Goal: Check status: Check status

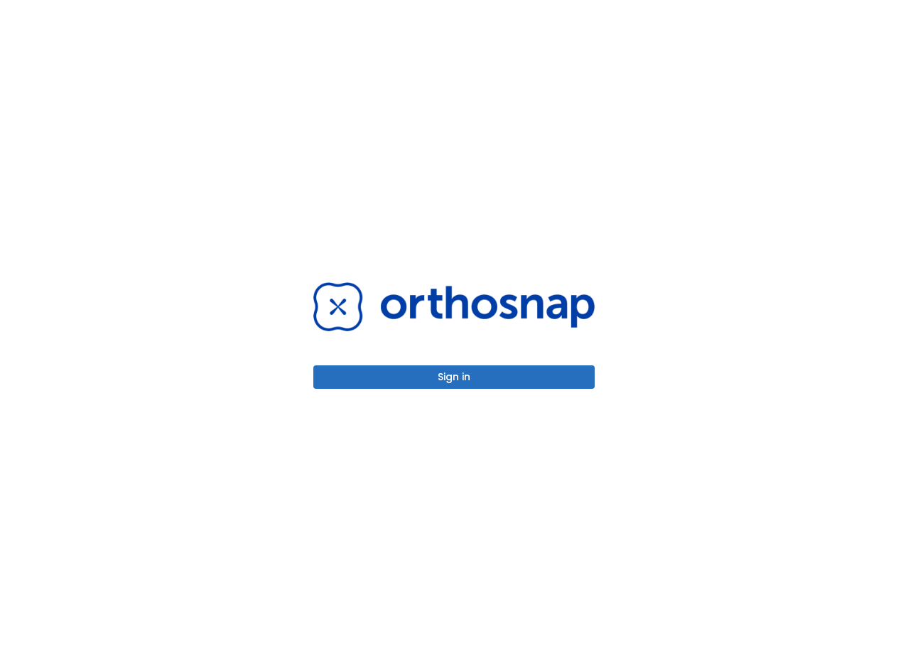
click at [535, 379] on button "Sign in" at bounding box center [453, 376] width 281 height 23
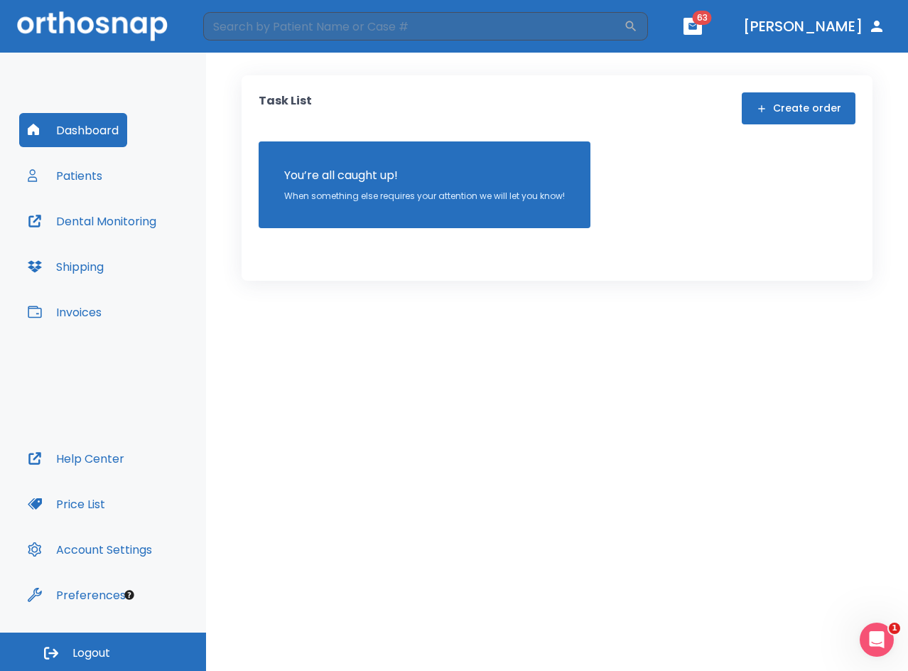
click at [94, 173] on button "Patients" at bounding box center [65, 175] width 92 height 34
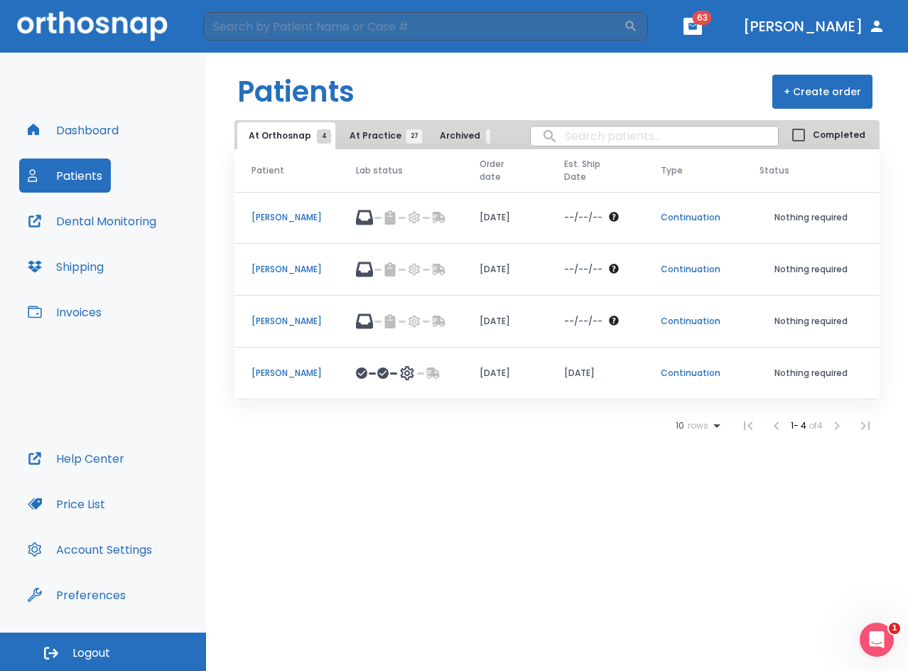
click at [117, 215] on button "Dental Monitoring" at bounding box center [92, 221] width 146 height 34
click at [286, 274] on p "[PERSON_NAME]" at bounding box center [287, 269] width 70 height 13
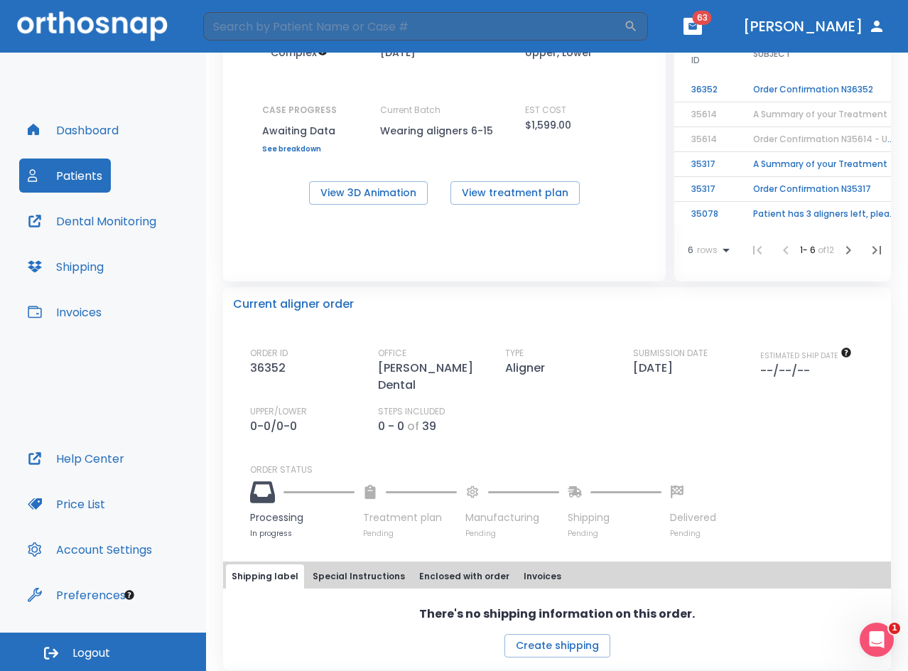
scroll to position [71, 0]
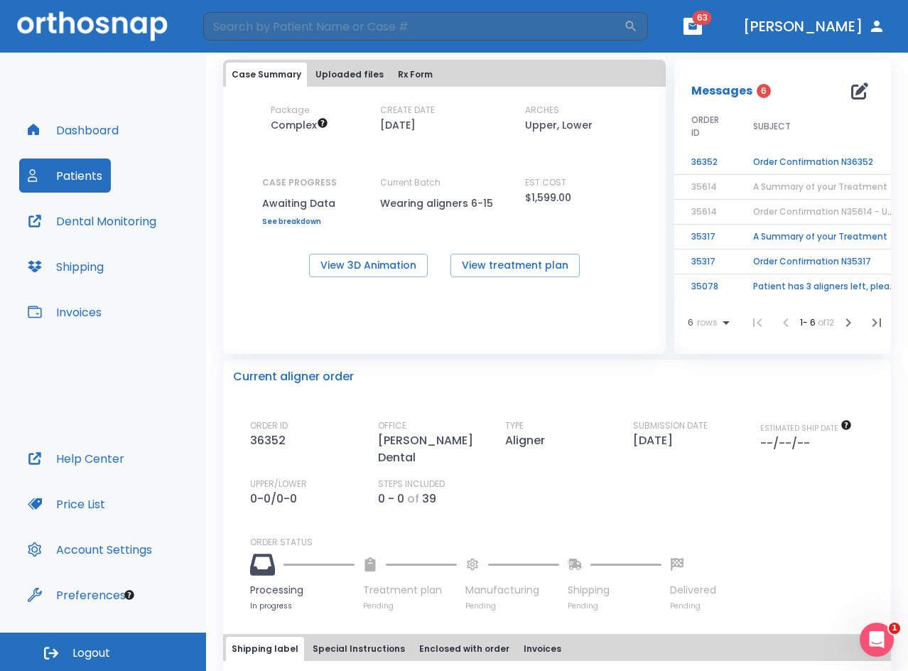
click at [807, 156] on td "Order Confirmation N36352" at bounding box center [825, 162] width 178 height 25
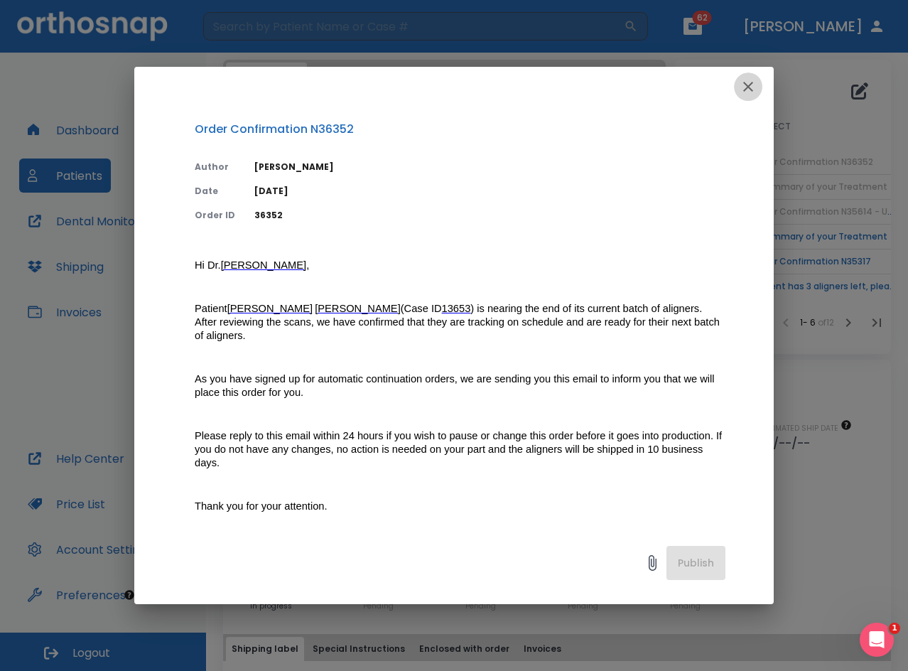
click at [750, 85] on icon "button" at bounding box center [748, 87] width 10 height 10
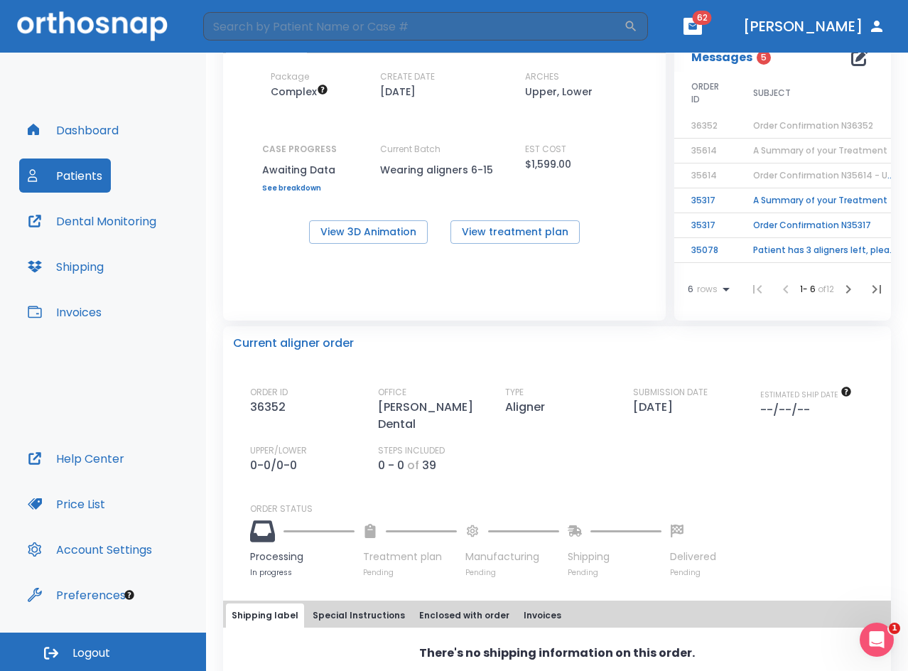
scroll to position [0, 0]
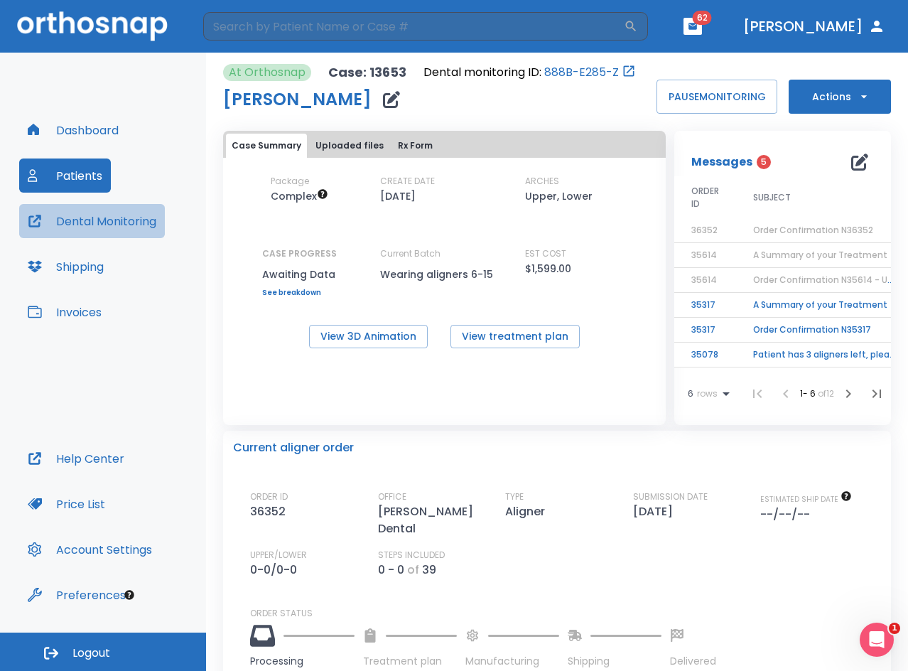
click at [70, 220] on button "Dental Monitoring" at bounding box center [92, 221] width 146 height 34
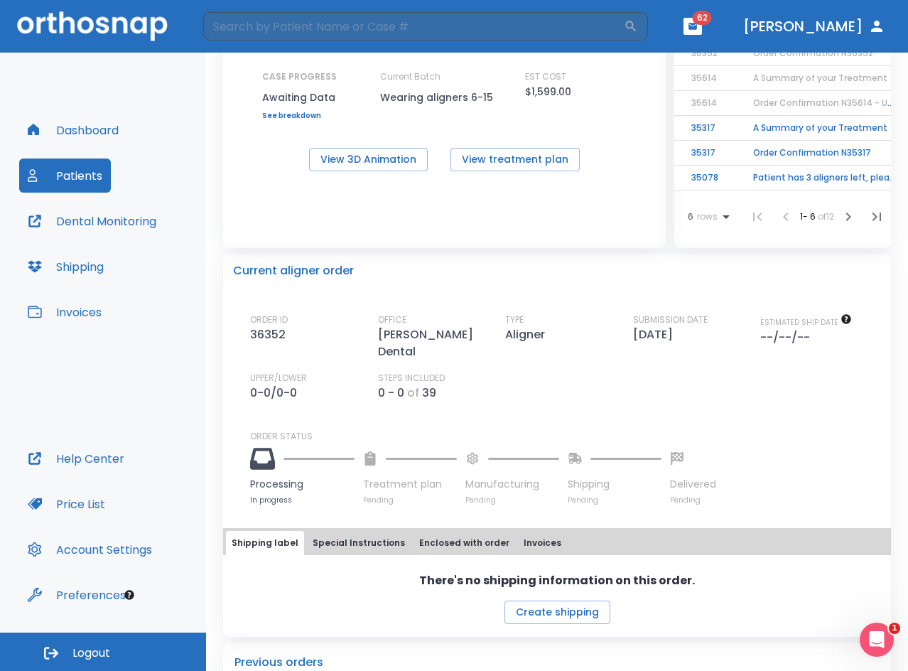
scroll to position [201, 0]
